Goal: Task Accomplishment & Management: Manage account settings

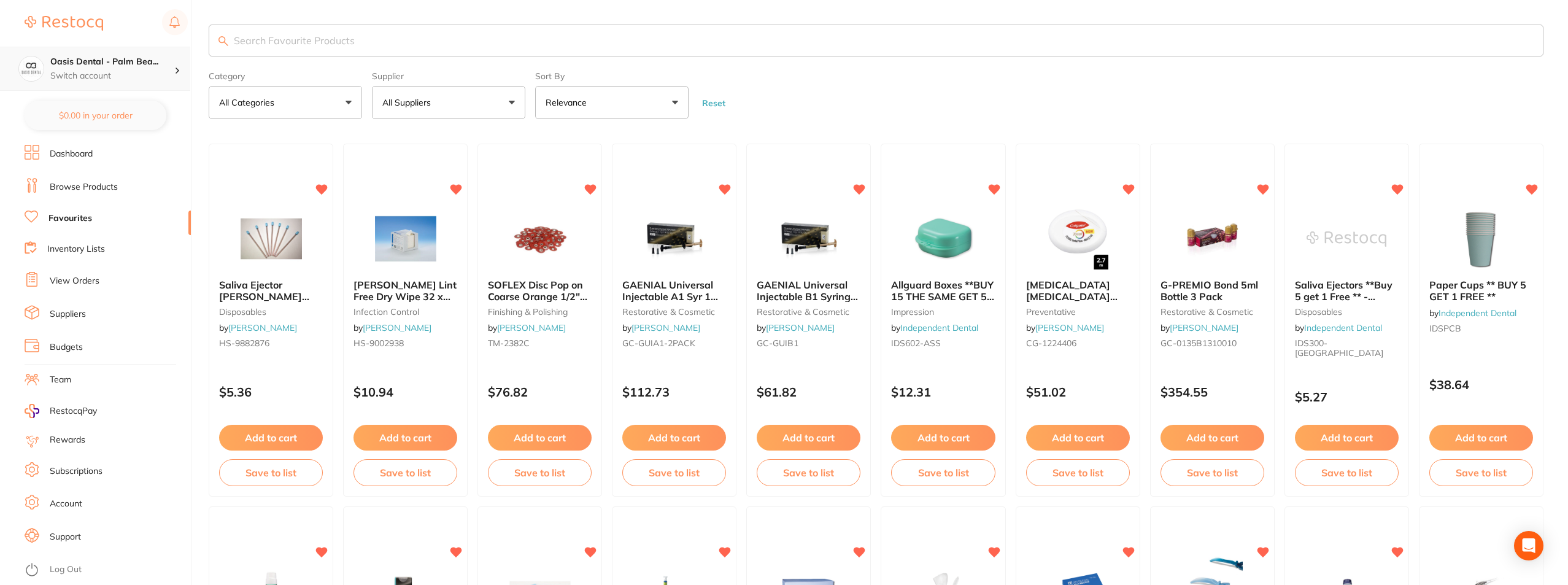
click at [125, 59] on h4 "Oasis Dental - Palm Bea..." at bounding box center [113, 61] width 124 height 12
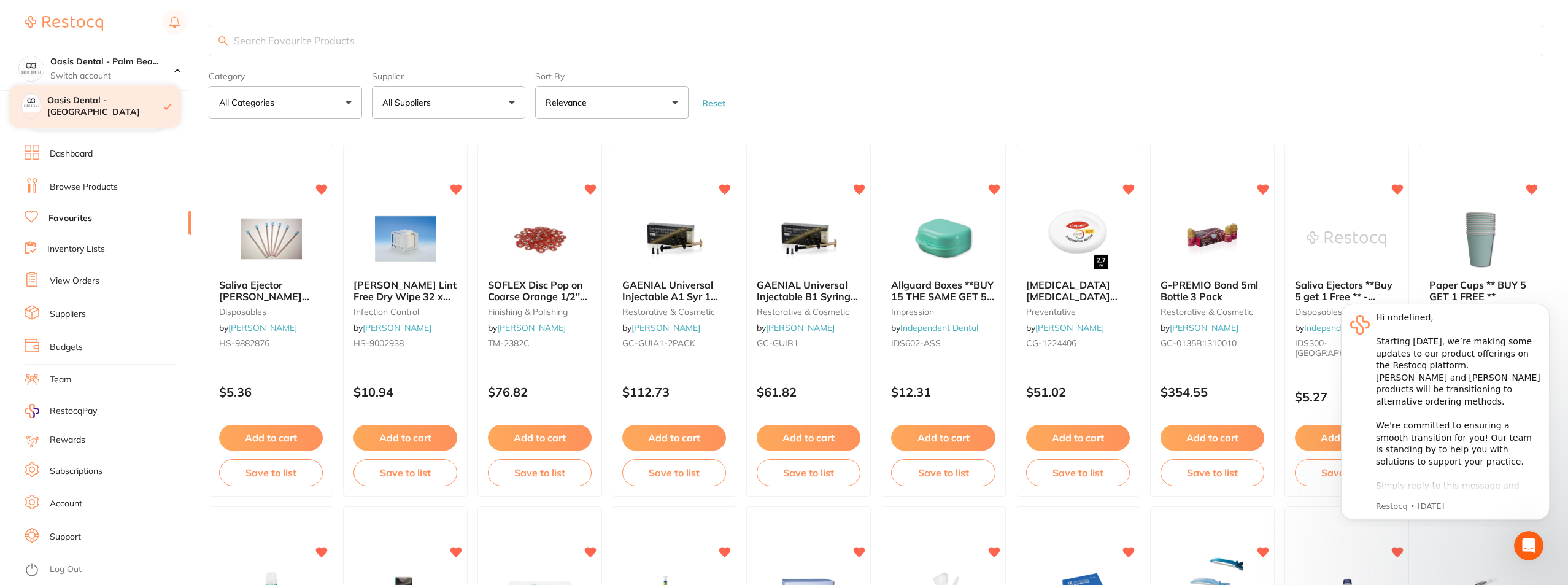
click at [113, 107] on h4 "Oasis Dental - [GEOGRAPHIC_DATA]" at bounding box center [105, 106] width 116 height 24
click at [59, 310] on link "Suppliers" at bounding box center [68, 314] width 36 height 12
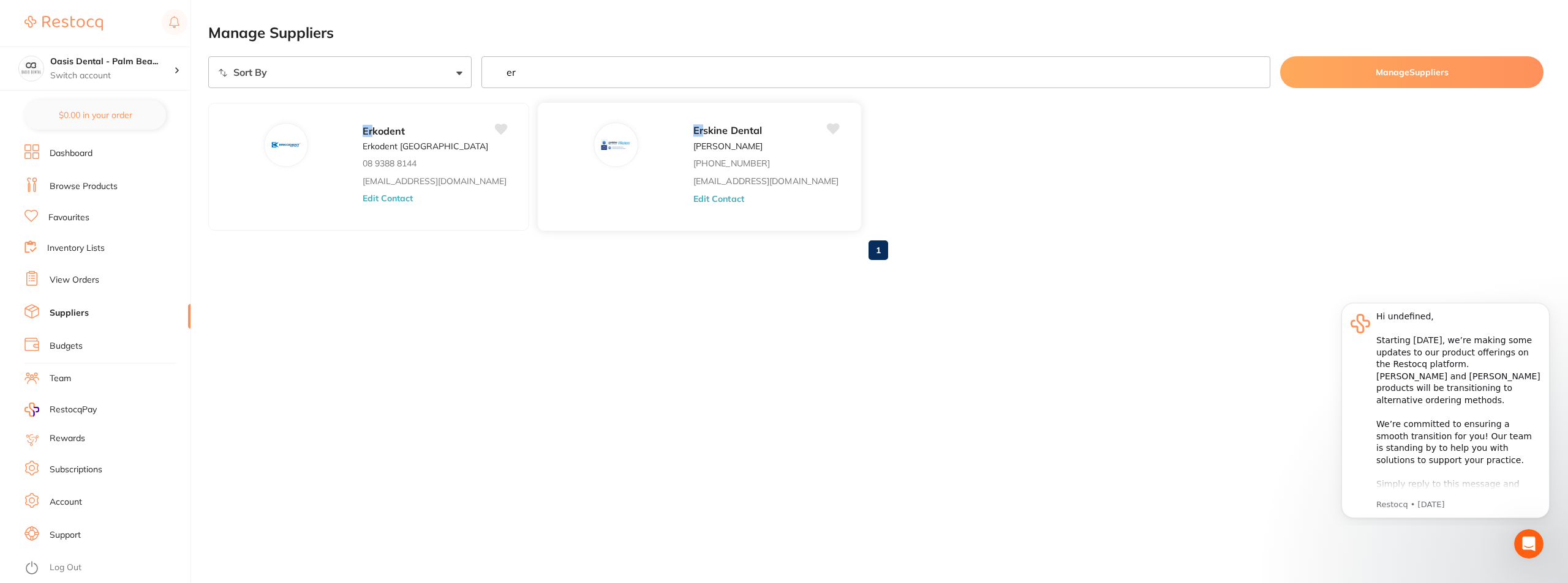
type input "er"
click at [703, 132] on span "skine Dental" at bounding box center [733, 130] width 59 height 12
click at [594, 153] on div at bounding box center [616, 145] width 43 height 43
click at [693, 137] on div "Er skine Dental" at bounding box center [765, 130] width 145 height 17
click at [73, 500] on link "Account" at bounding box center [66, 502] width 32 height 12
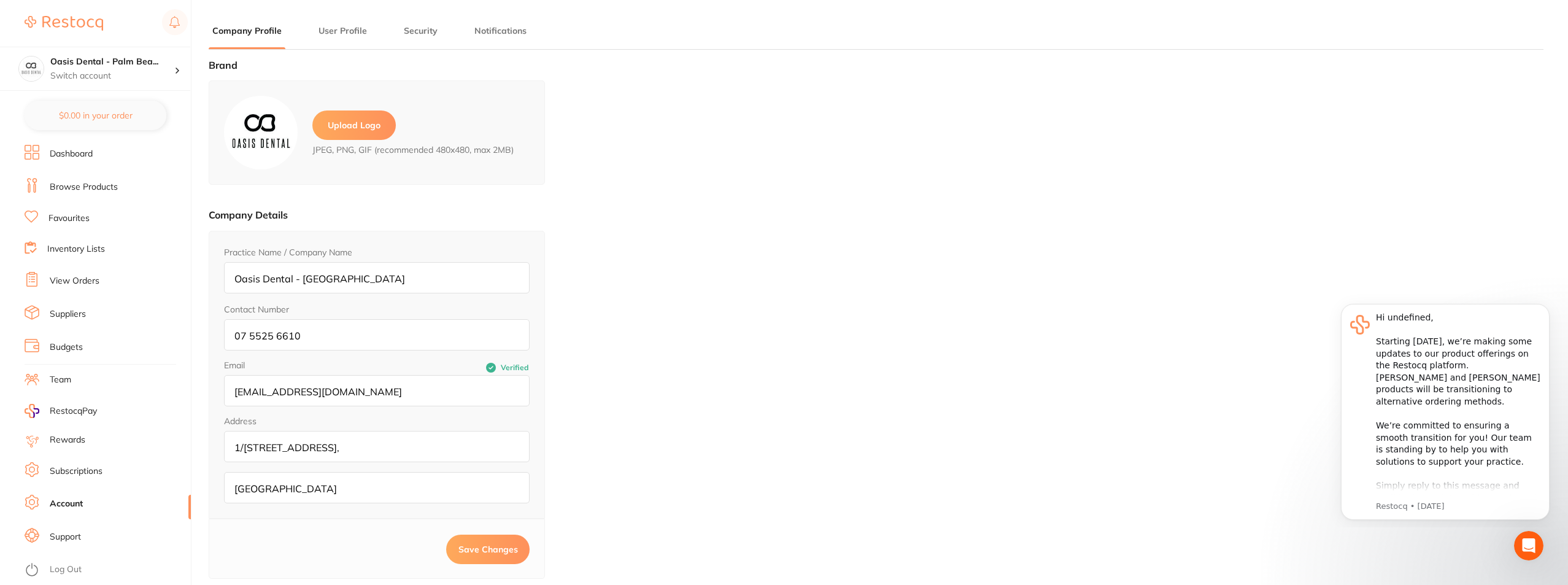
type input "David"
type input "Ashford"
type input "5525 6610"
type input "[EMAIL_ADDRESS][DOMAIN_NAME]"
click at [346, 20] on main "Company Profile User Profile Security Notifications Brand Upload Logo JPEG, PNG…" at bounding box center [888, 375] width 1359 height 751
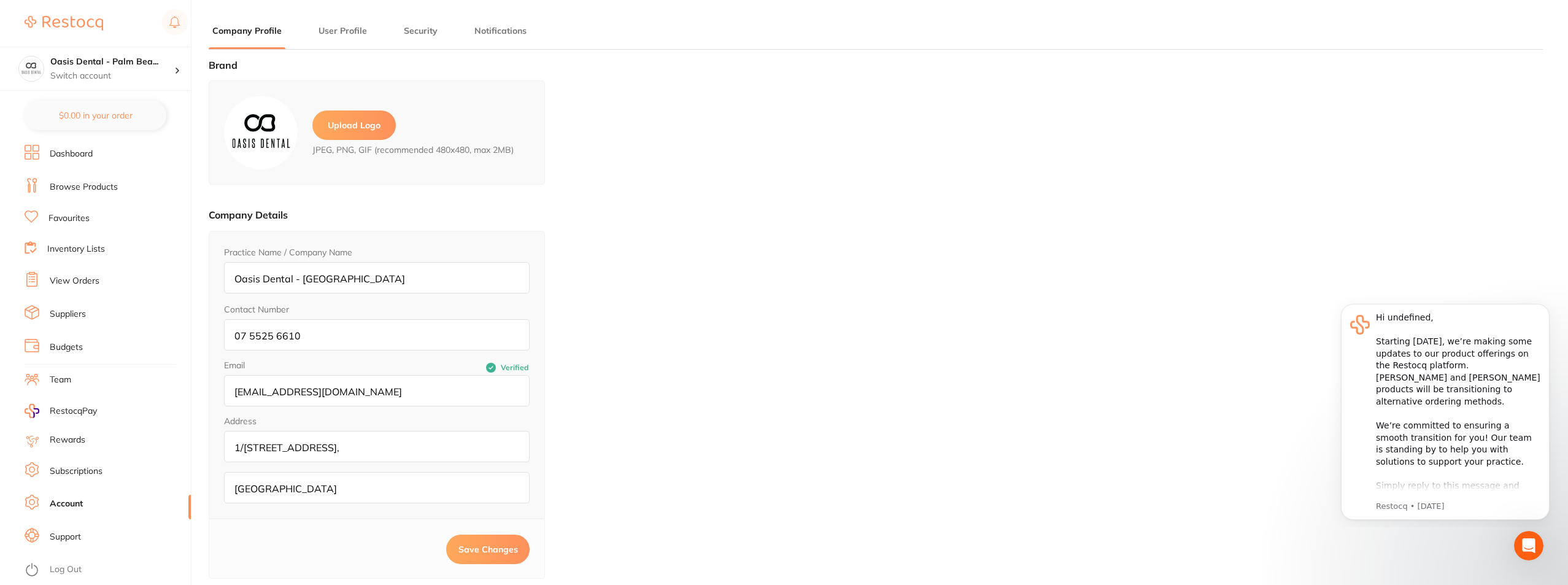
click at [347, 27] on button "User Profile" at bounding box center [343, 31] width 56 height 12
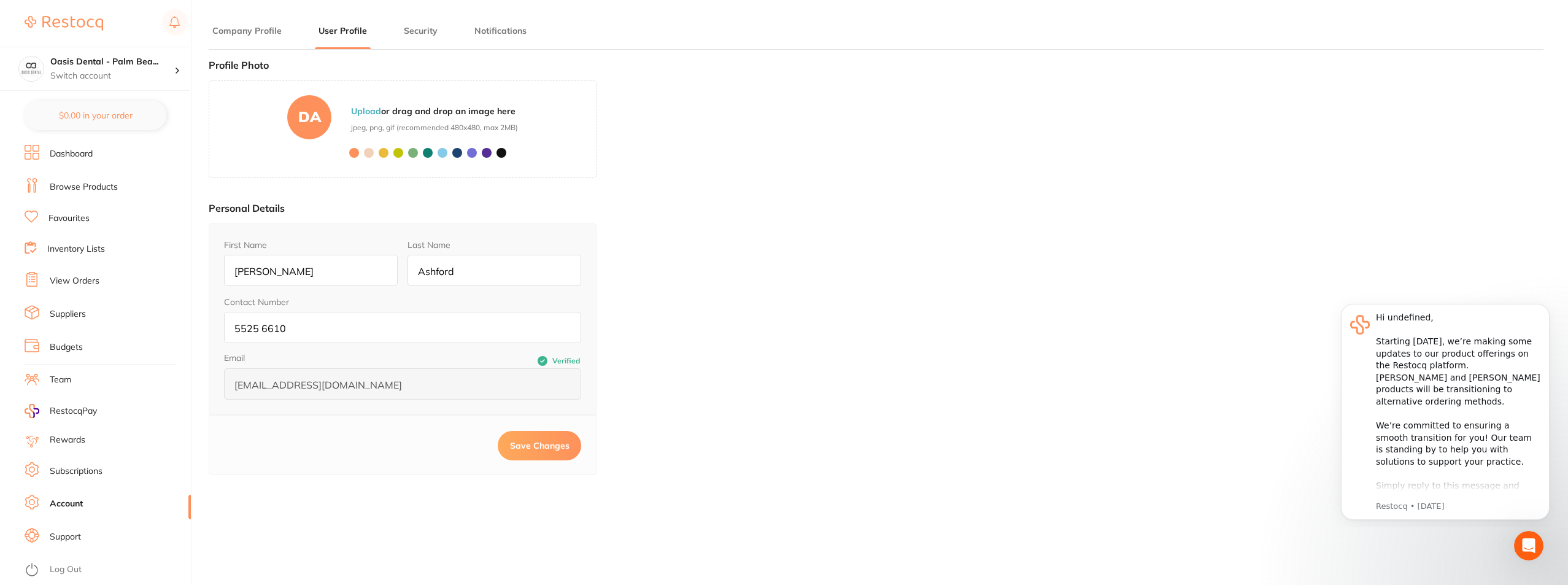
click at [439, 35] on ul "Company Profile User Profile Security Notifications" at bounding box center [876, 37] width 1335 height 25
click at [425, 35] on button "Security" at bounding box center [421, 31] width 41 height 12
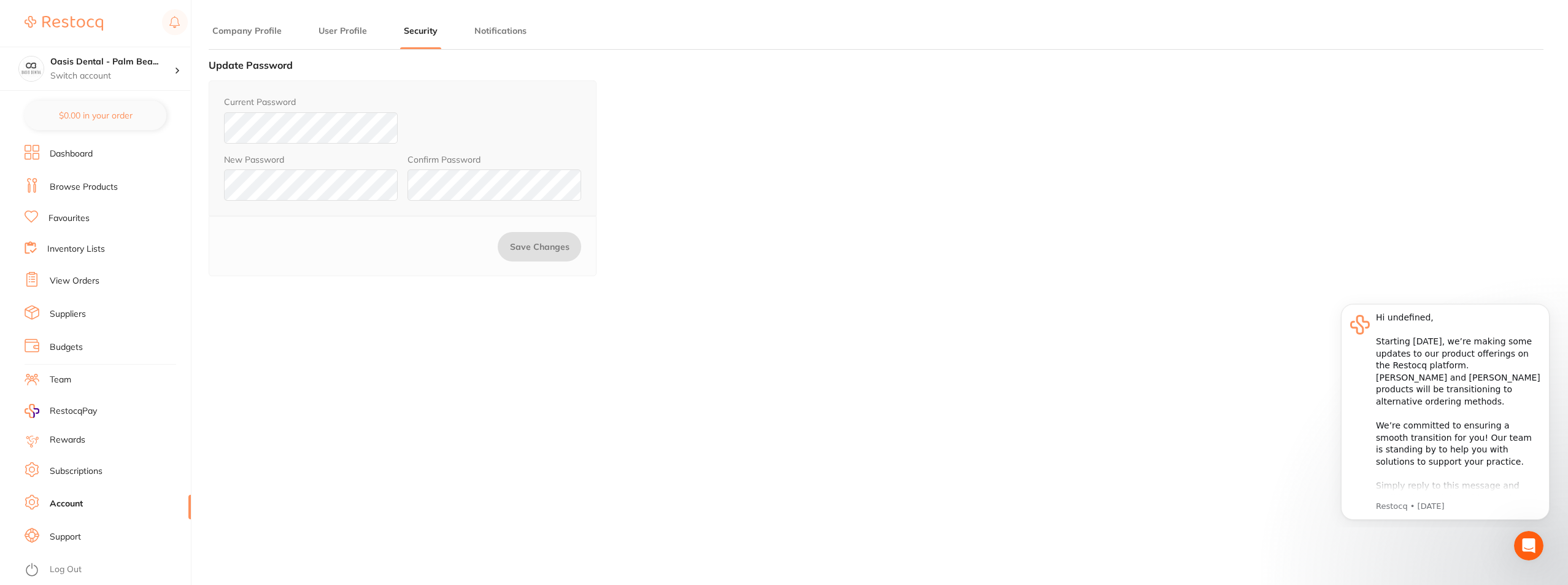
click at [495, 31] on button "Notifications" at bounding box center [500, 31] width 59 height 12
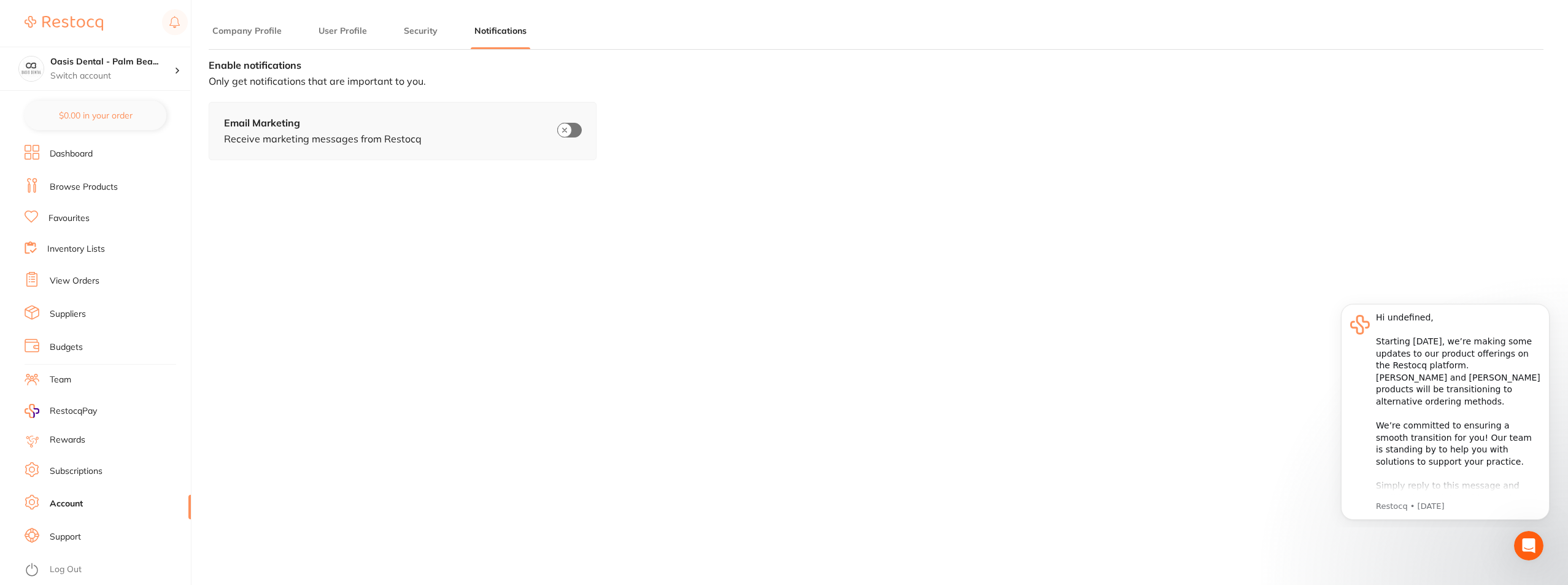
click at [265, 30] on button "Company Profile" at bounding box center [247, 31] width 77 height 12
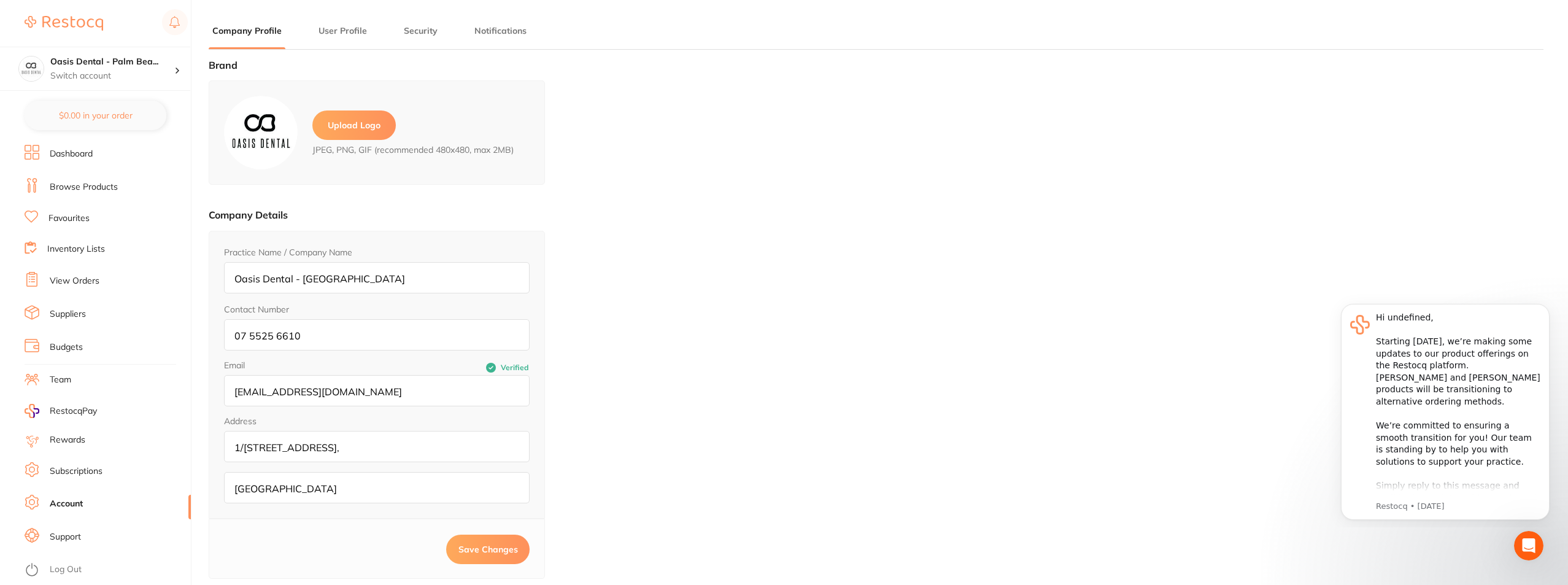
click at [72, 312] on link "Suppliers" at bounding box center [68, 314] width 36 height 12
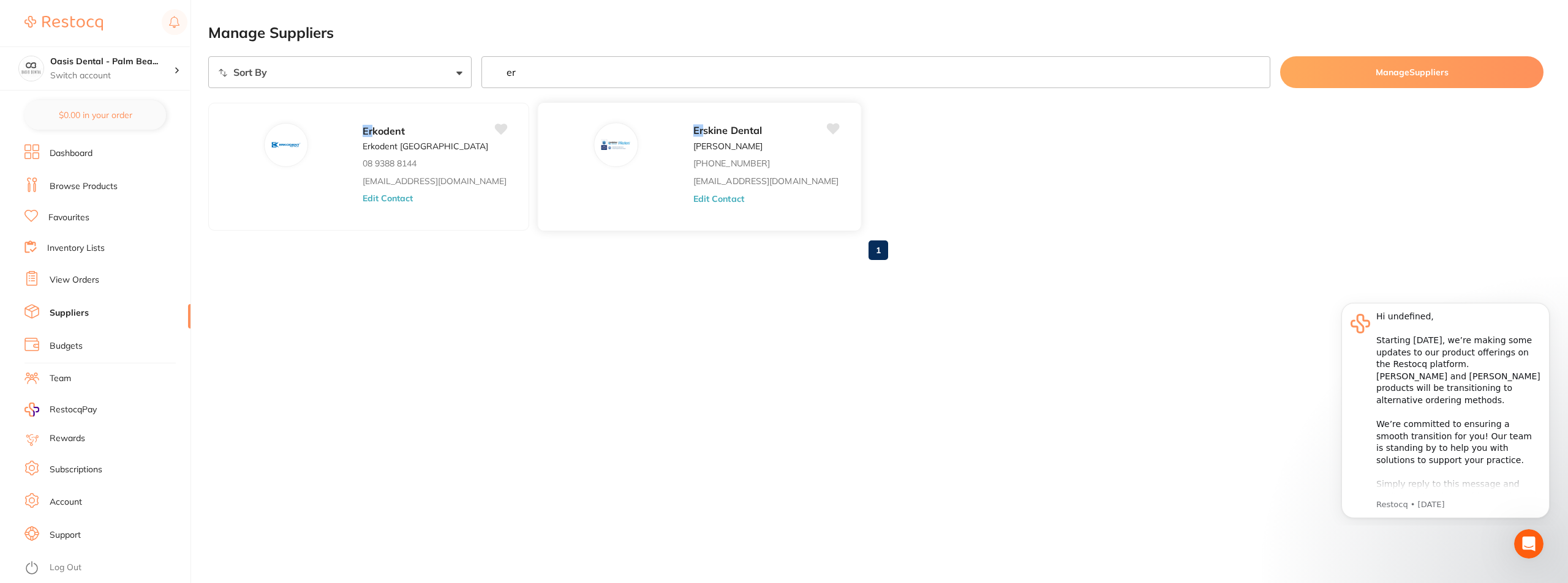
type input "er"
click at [703, 128] on span "skine Dental" at bounding box center [733, 130] width 59 height 12
click at [693, 198] on button "Edit Contact" at bounding box center [718, 198] width 50 height 10
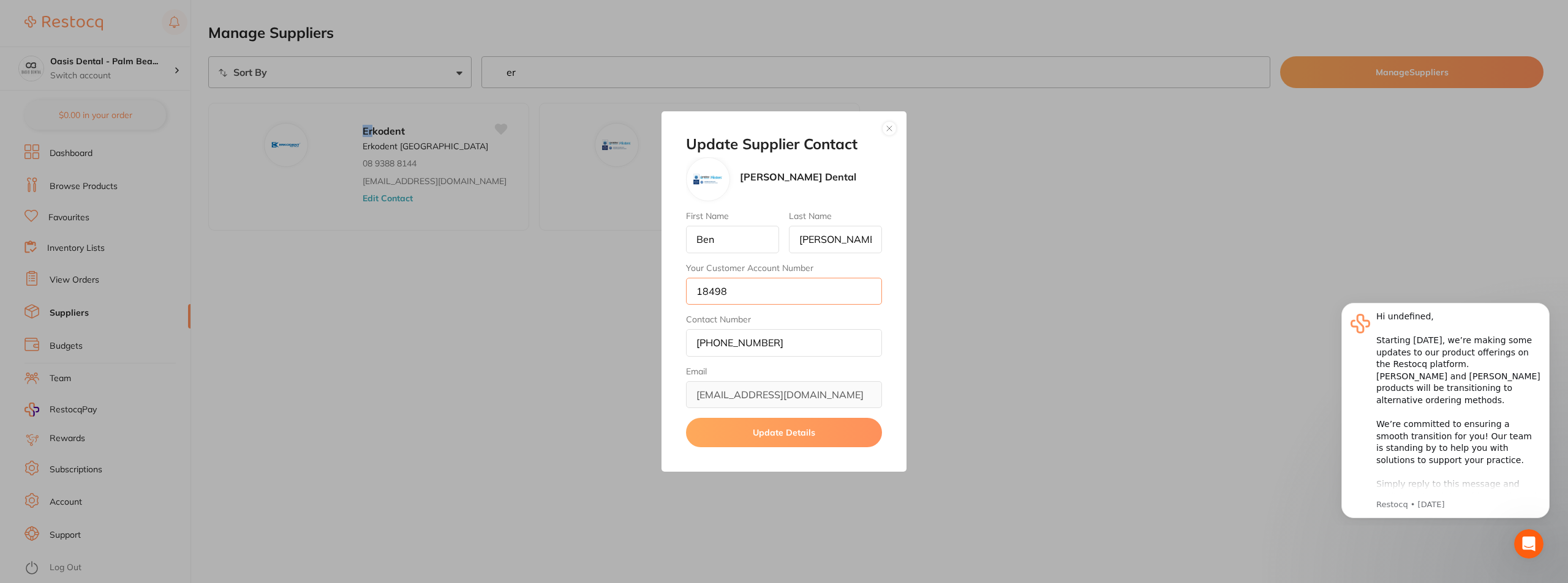
drag, startPoint x: 766, startPoint y: 295, endPoint x: 698, endPoint y: 298, distance: 68.1
click at [698, 298] on input "18498" at bounding box center [784, 291] width 196 height 27
paste input "2650"
type input "26508"
click at [820, 445] on button "Update Details" at bounding box center [784, 432] width 196 height 30
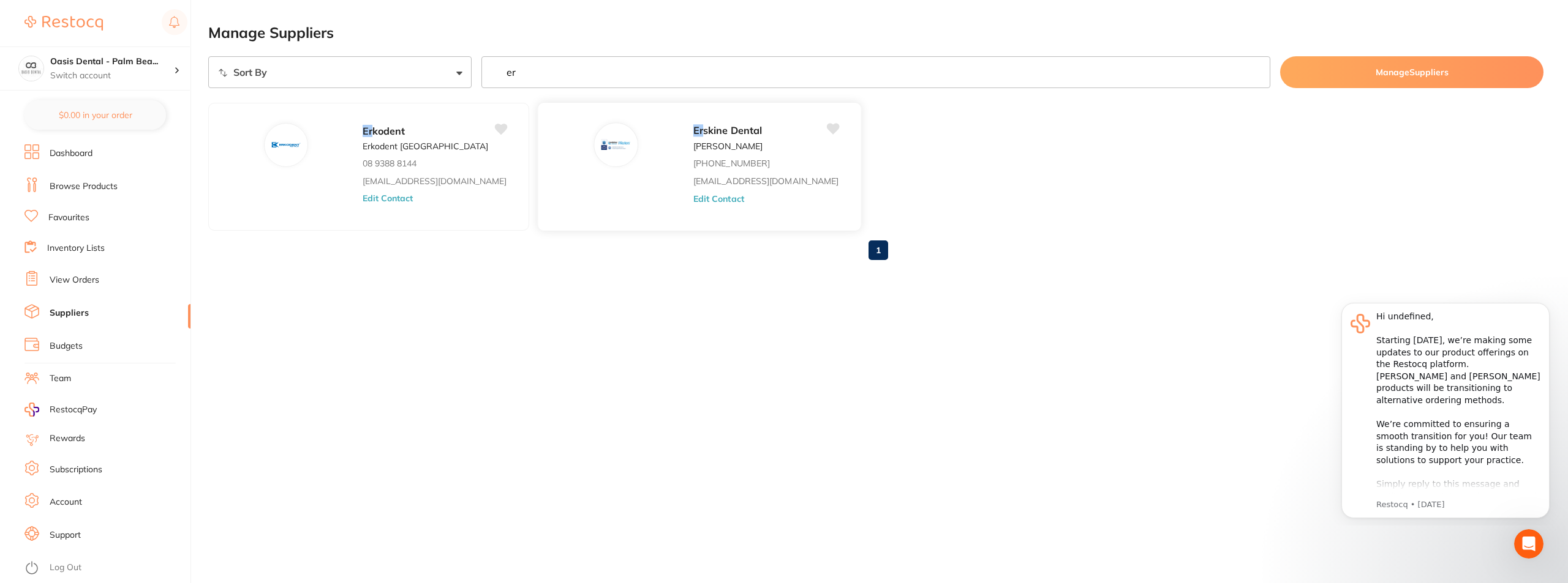
click at [693, 198] on button "Edit Contact" at bounding box center [718, 198] width 50 height 10
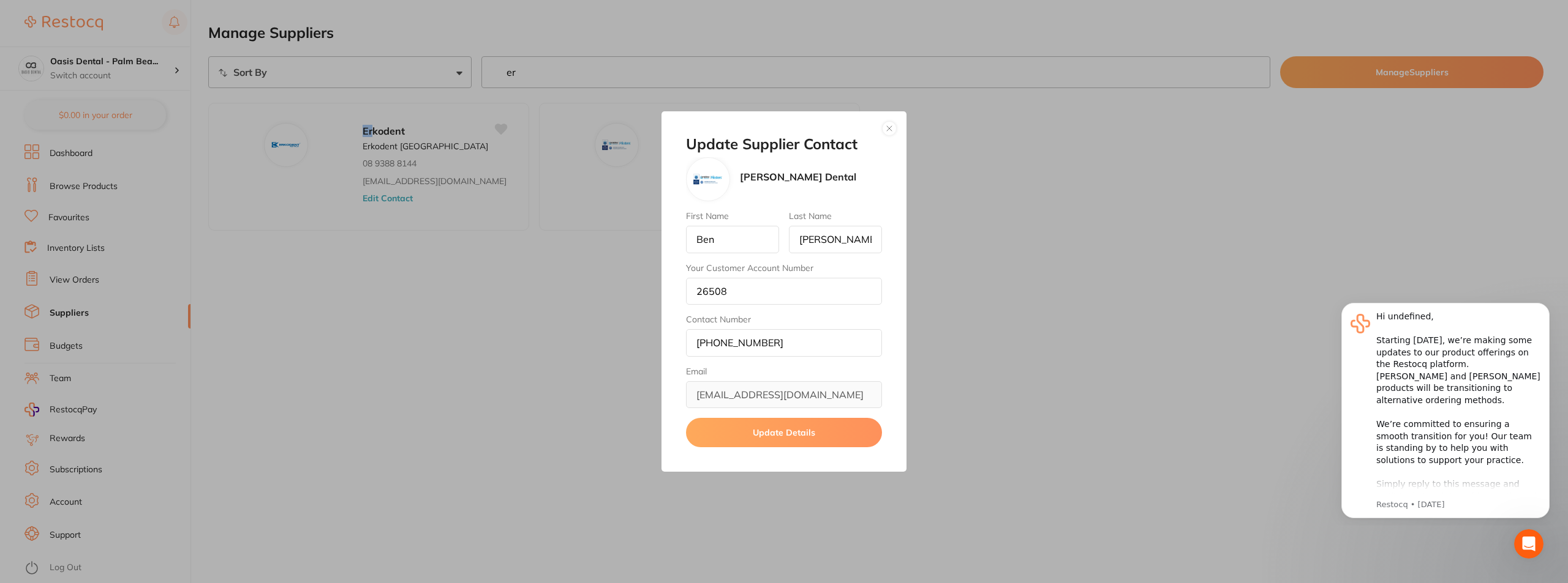
click at [571, 323] on div "Update Supplier Contact Erskine Dental First Name Ben Last Name Stitt Your Cust…" at bounding box center [784, 291] width 1568 height 583
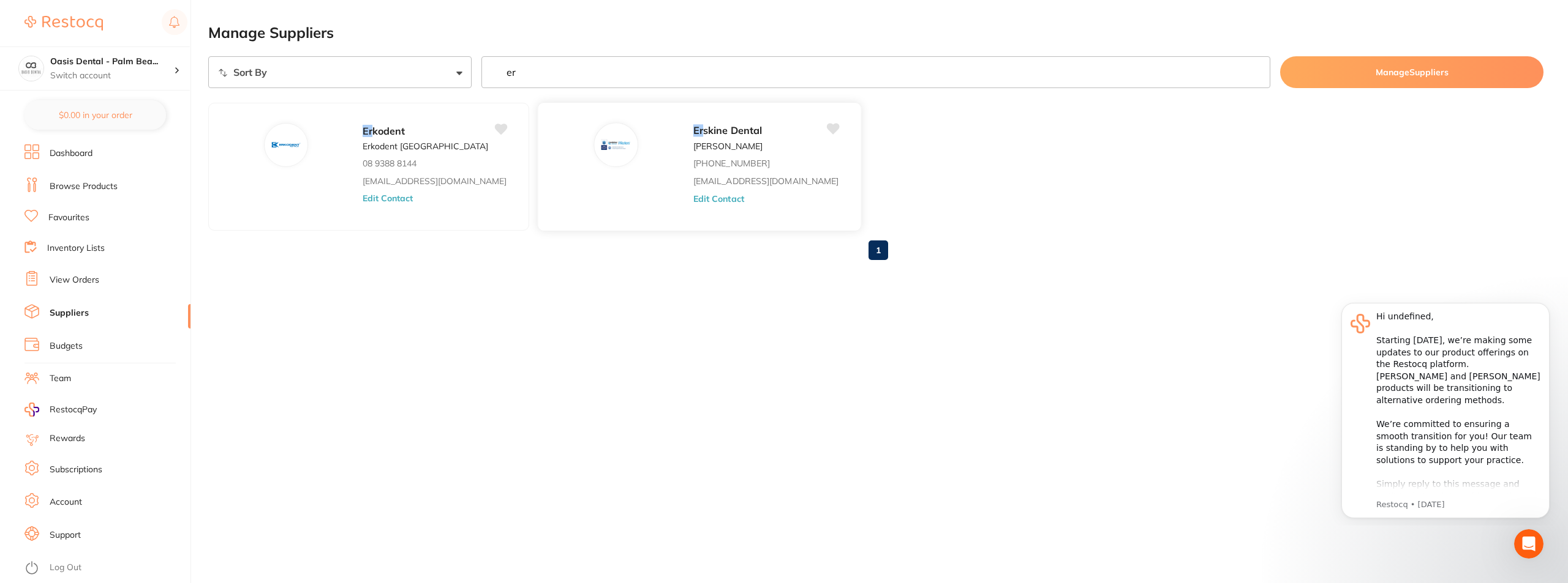
click at [693, 195] on button "Edit Contact" at bounding box center [718, 198] width 50 height 10
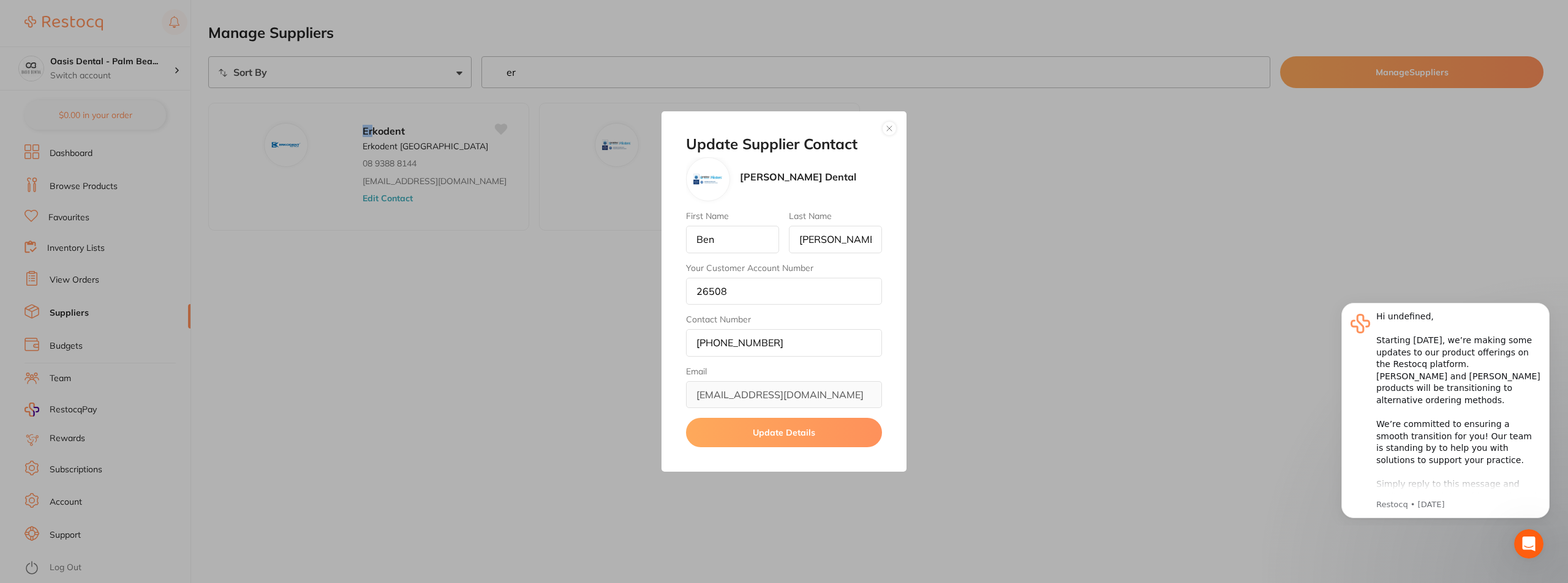
click at [592, 339] on div "Update Supplier Contact Erskine Dental First Name Ben Last Name Stitt Your Cust…" at bounding box center [784, 291] width 1568 height 583
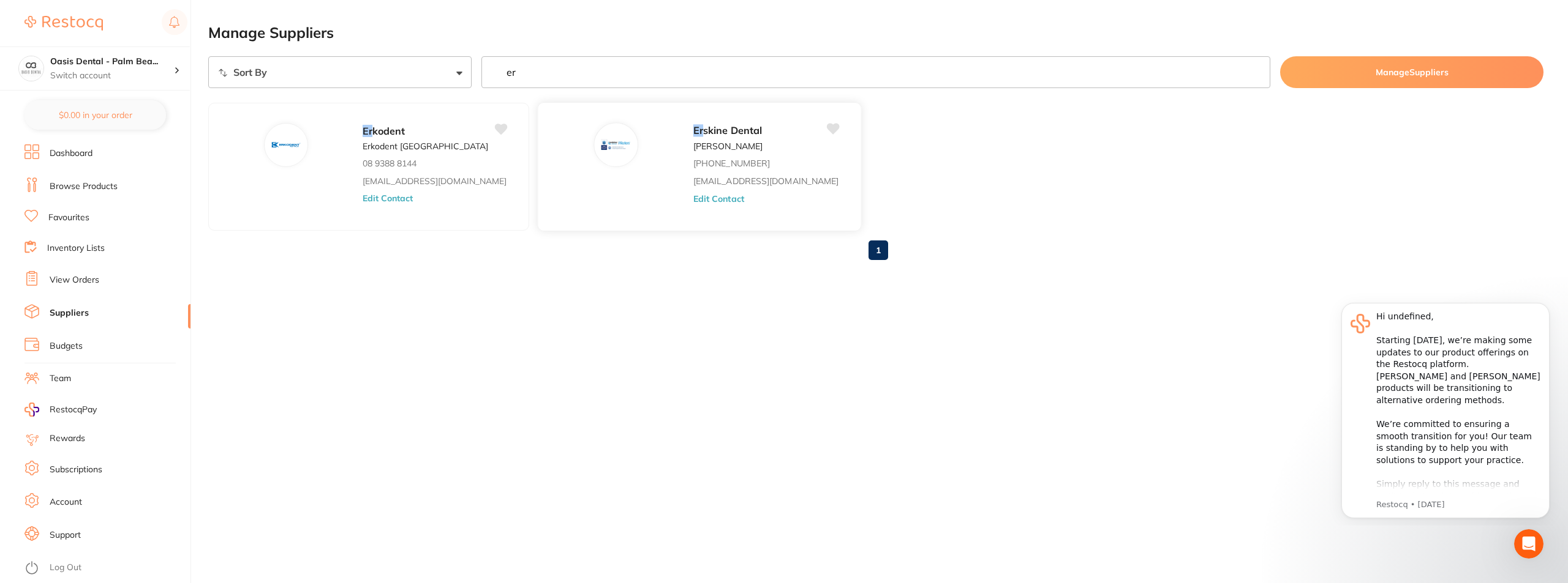
click at [693, 187] on div "Er skine Dental Ben Stitt +61 2 65683773 sales@piksters.com Edit Contact" at bounding box center [771, 170] width 156 height 95
click at [693, 202] on button "Edit Contact" at bounding box center [718, 198] width 50 height 10
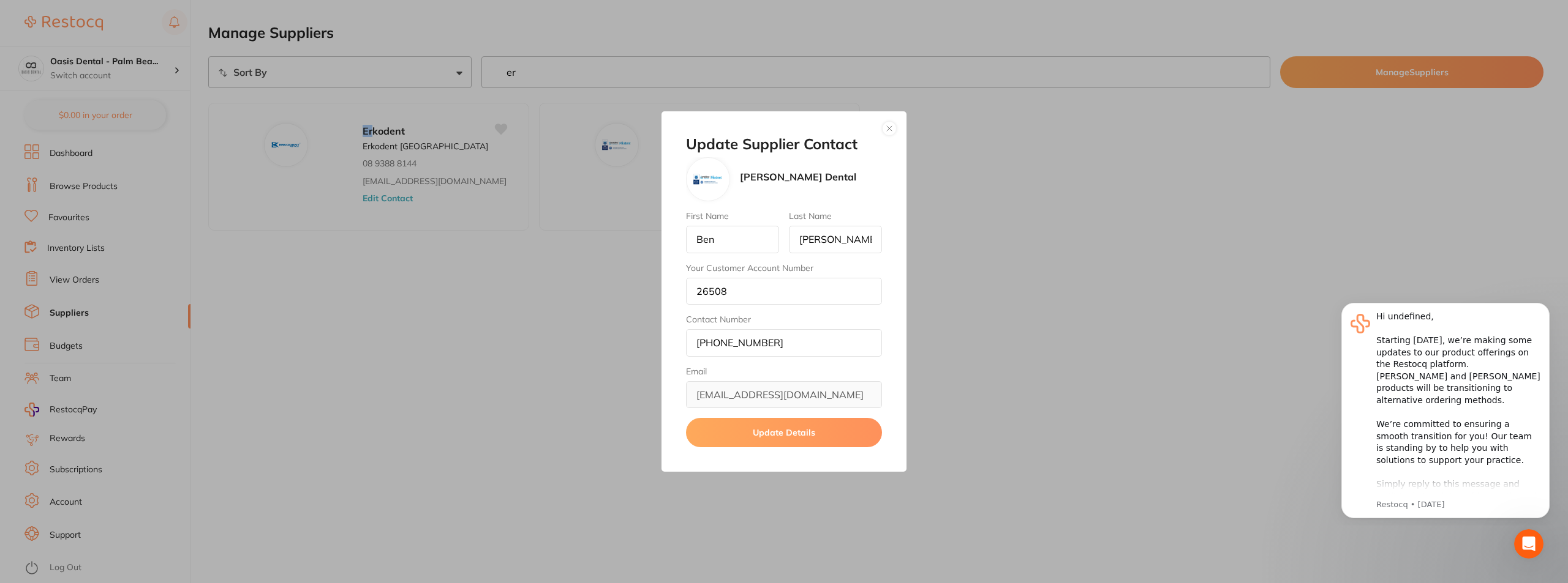
click at [551, 409] on div "Update Supplier Contact Erskine Dental First Name Ben Last Name Stitt Your Cust…" at bounding box center [784, 291] width 1568 height 583
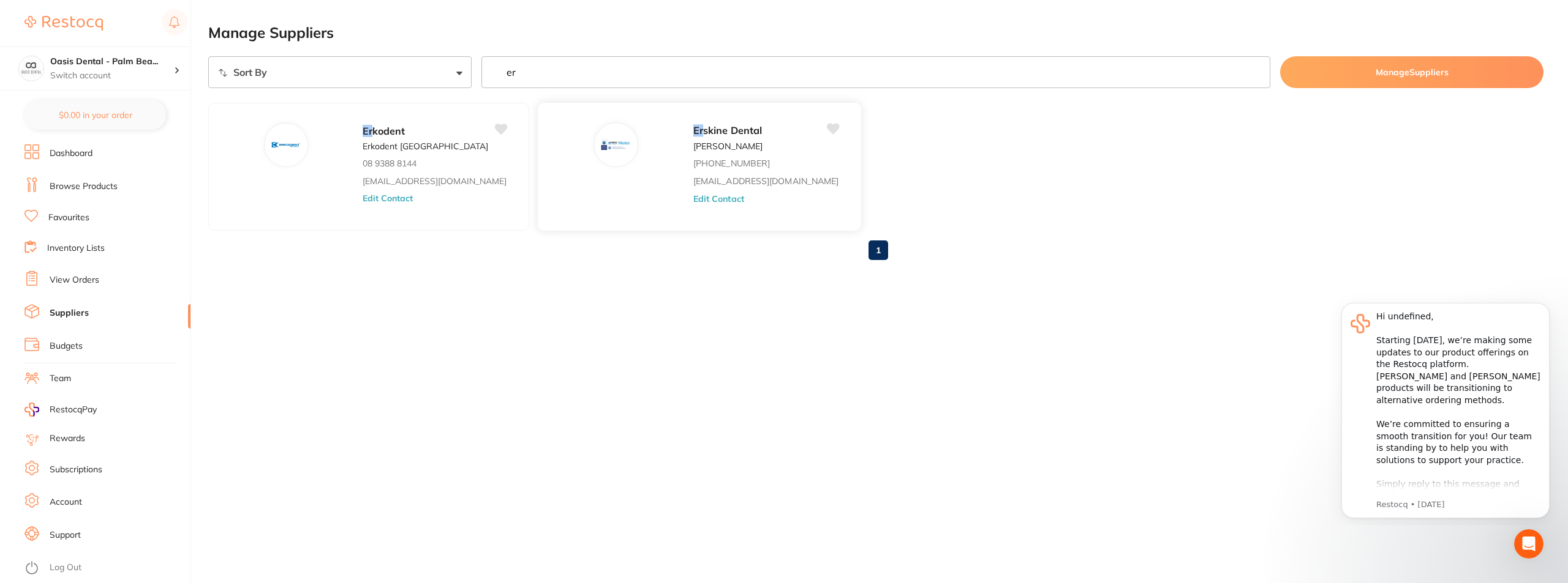
click at [693, 197] on button "Edit Contact" at bounding box center [718, 198] width 50 height 10
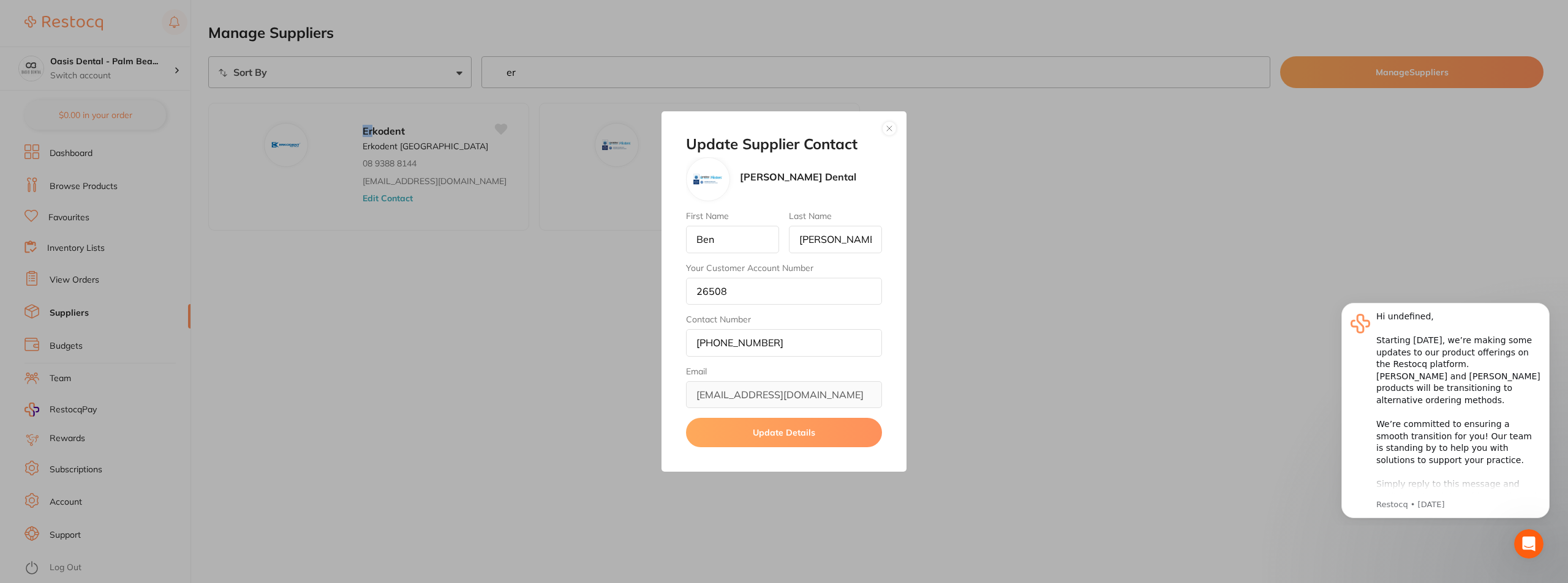
click at [607, 375] on div "Update Supplier Contact Erskine Dental First Name Ben Last Name Stitt Your Cust…" at bounding box center [784, 291] width 1568 height 583
